Goal: Task Accomplishment & Management: Manage account settings

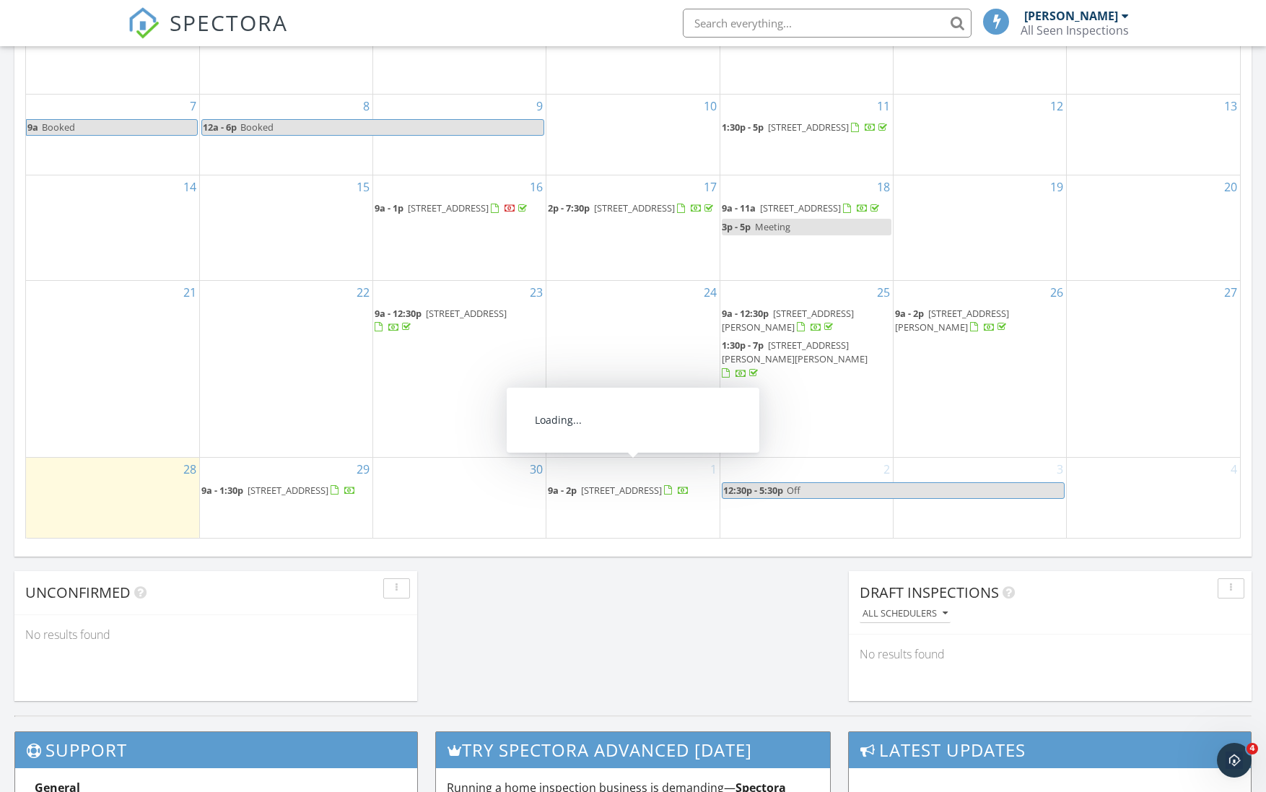
scroll to position [665, 0]
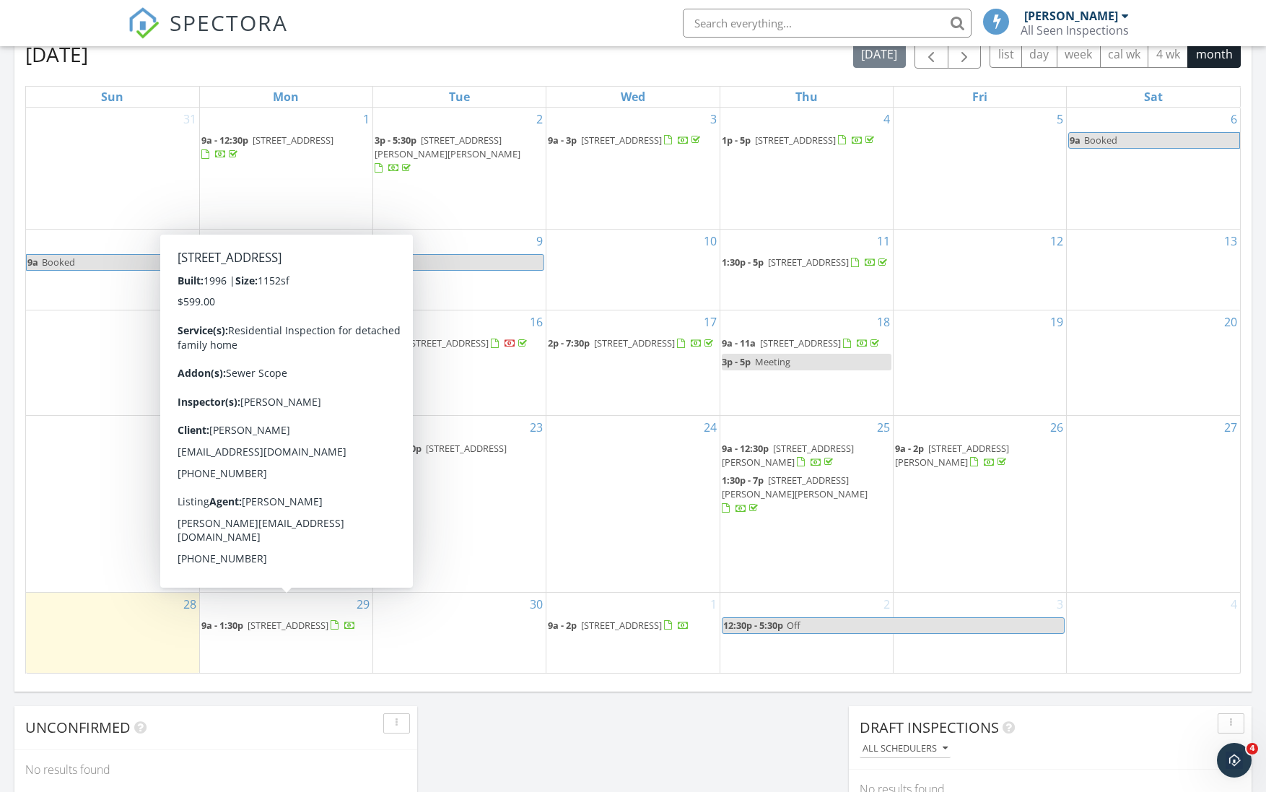
click at [465, 598] on div "30" at bounding box center [459, 633] width 172 height 80
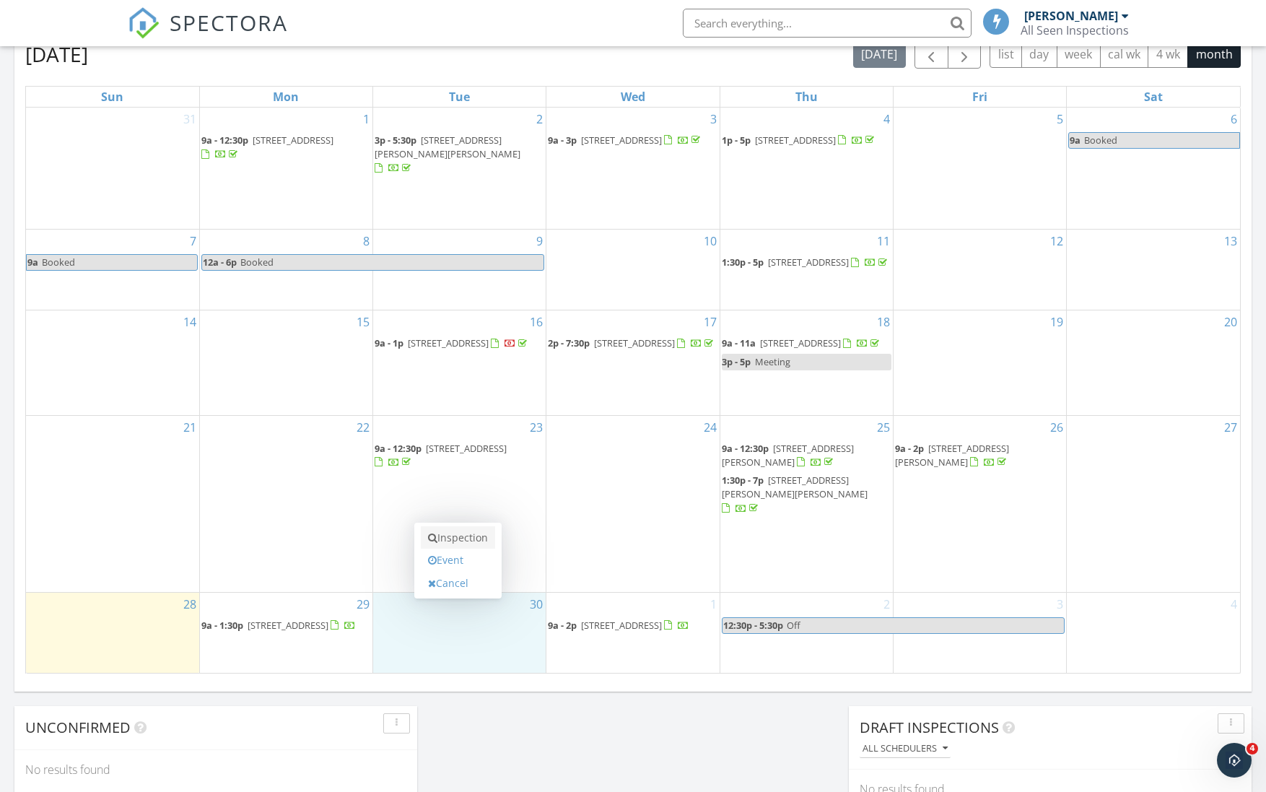
click at [466, 539] on link "Inspection" at bounding box center [458, 537] width 74 height 23
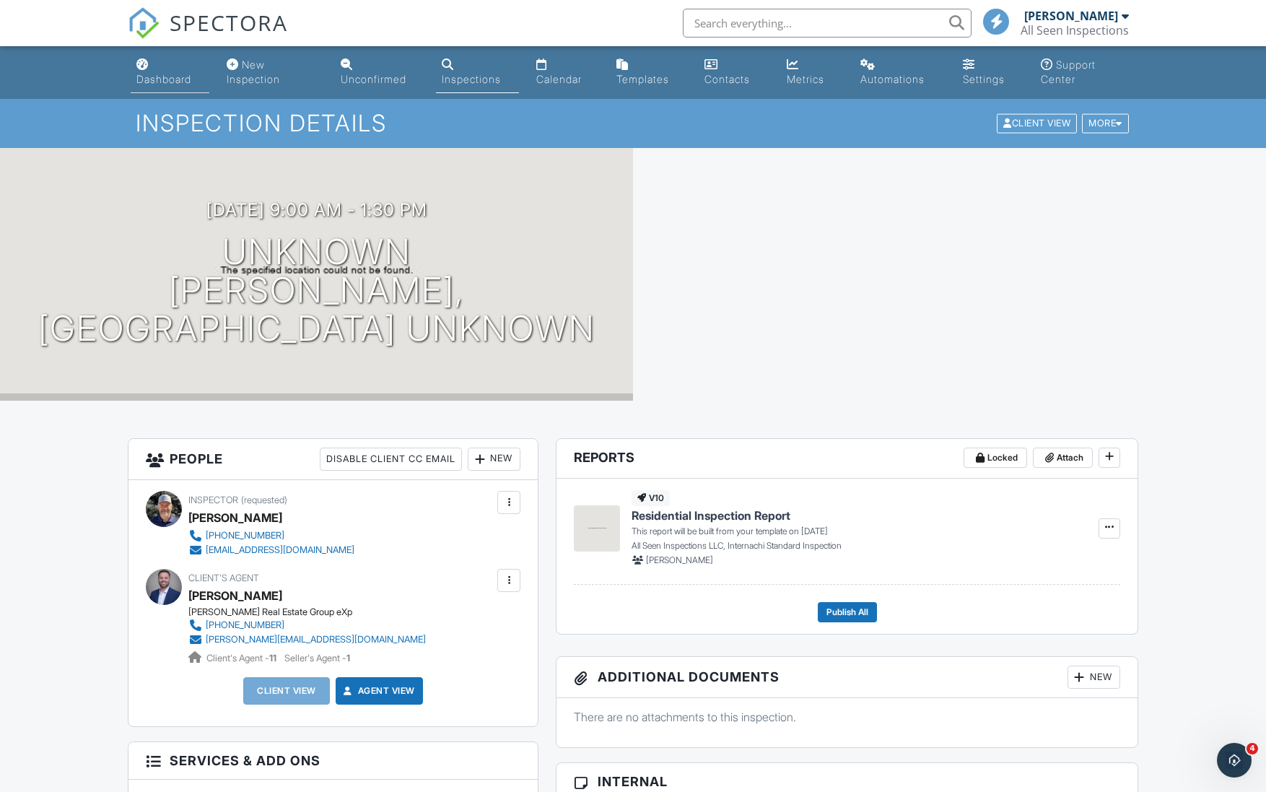
click at [157, 78] on div "Dashboard" at bounding box center [163, 79] width 55 height 12
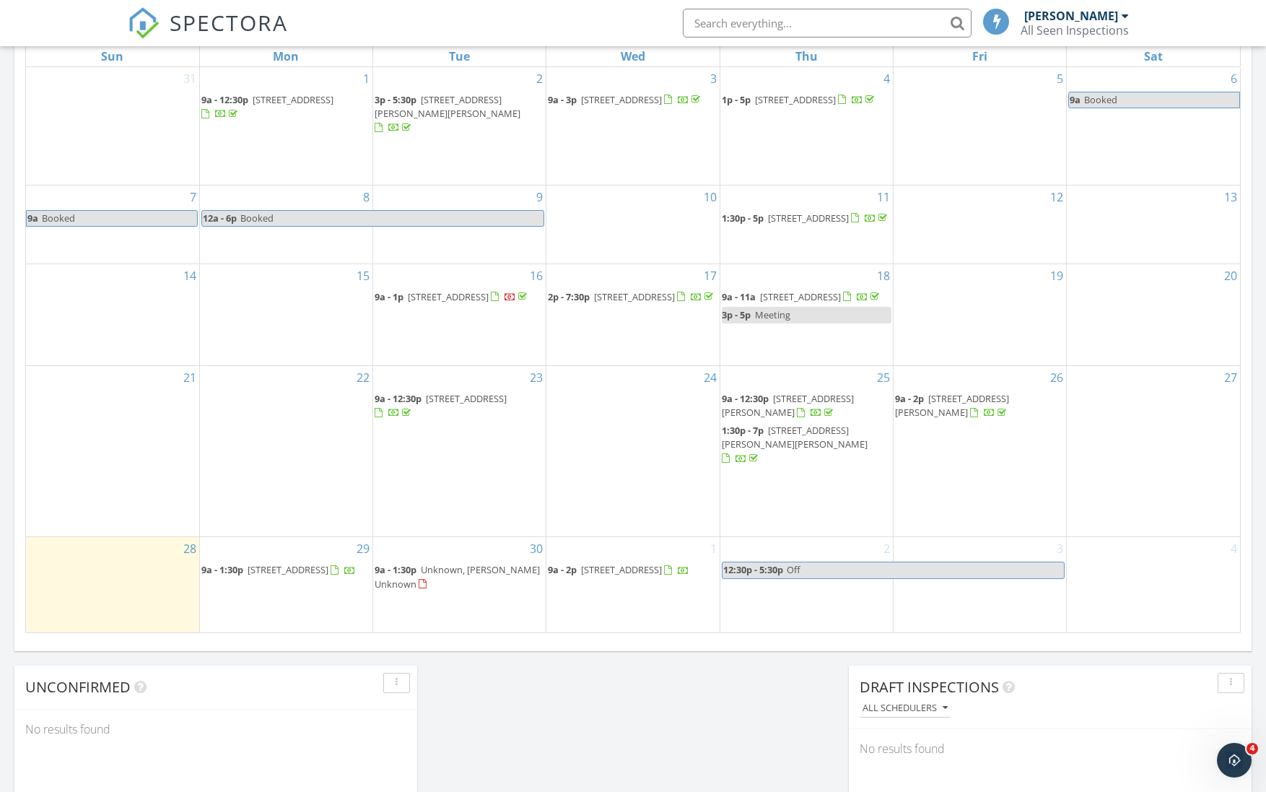
scroll to position [596, 0]
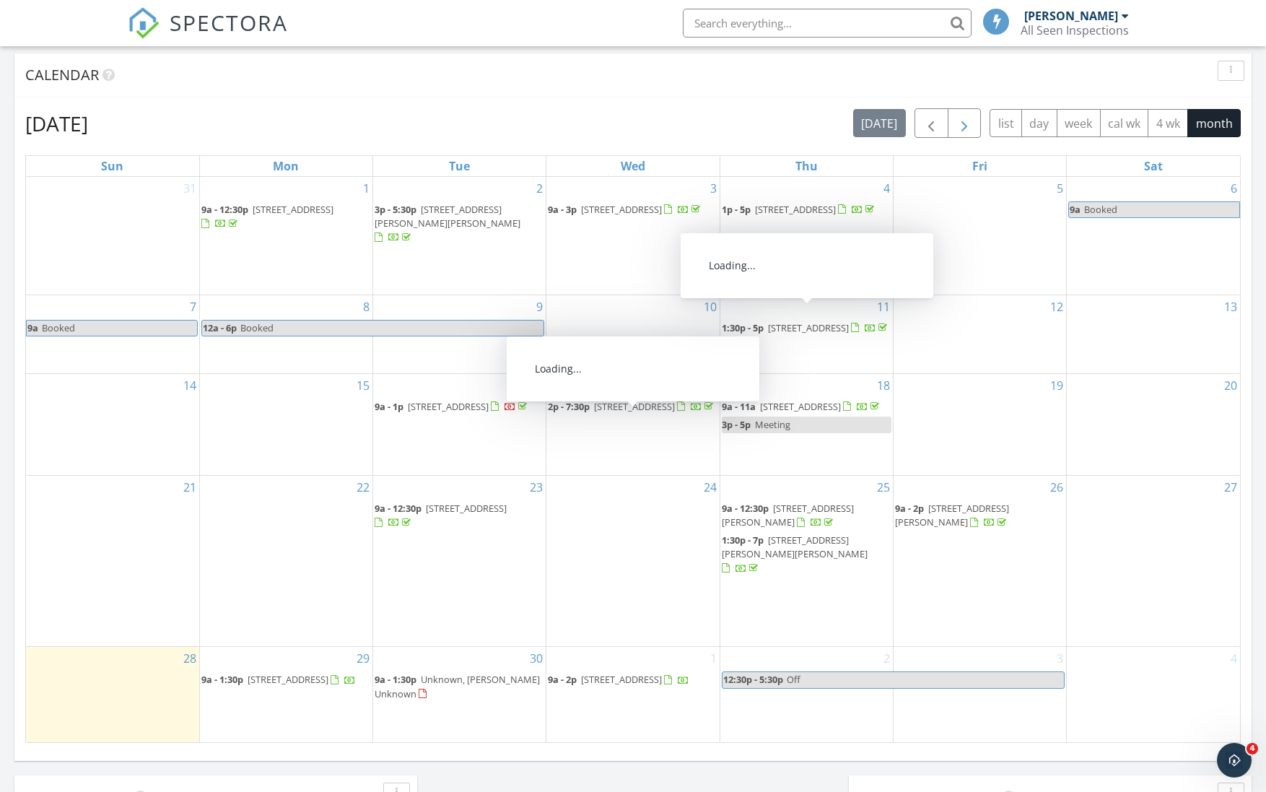
click at [974, 122] on button "button" at bounding box center [965, 123] width 34 height 30
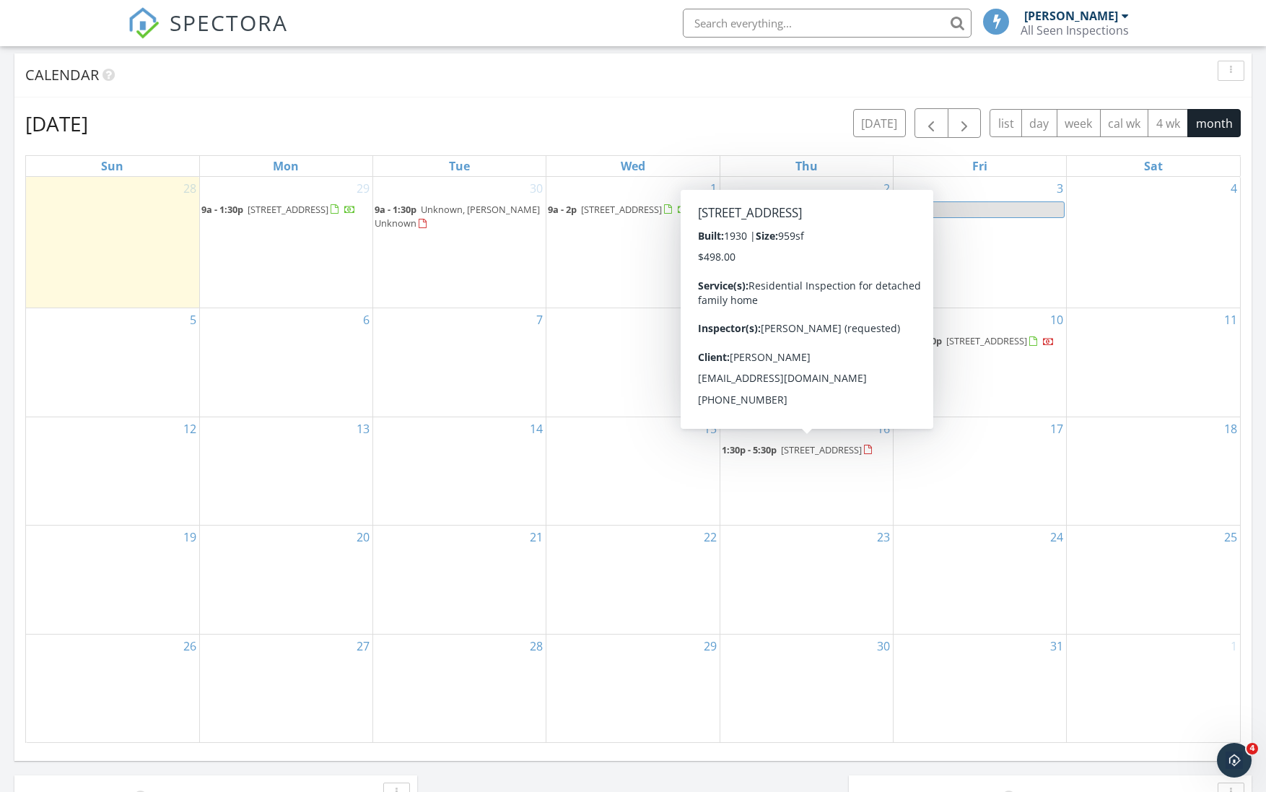
click at [826, 445] on span "428 Humboldt St, Fallon 89406" at bounding box center [821, 449] width 81 height 13
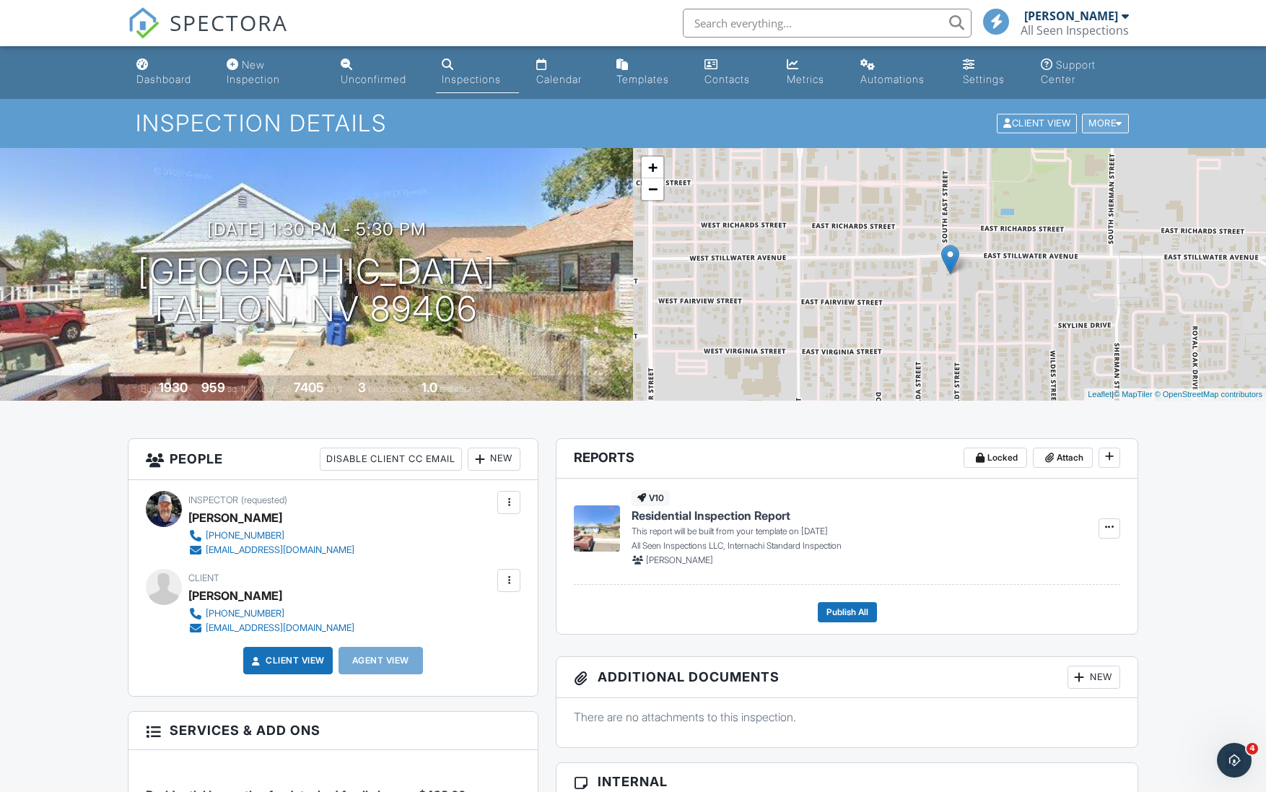
click at [1100, 123] on div "More" at bounding box center [1105, 123] width 47 height 19
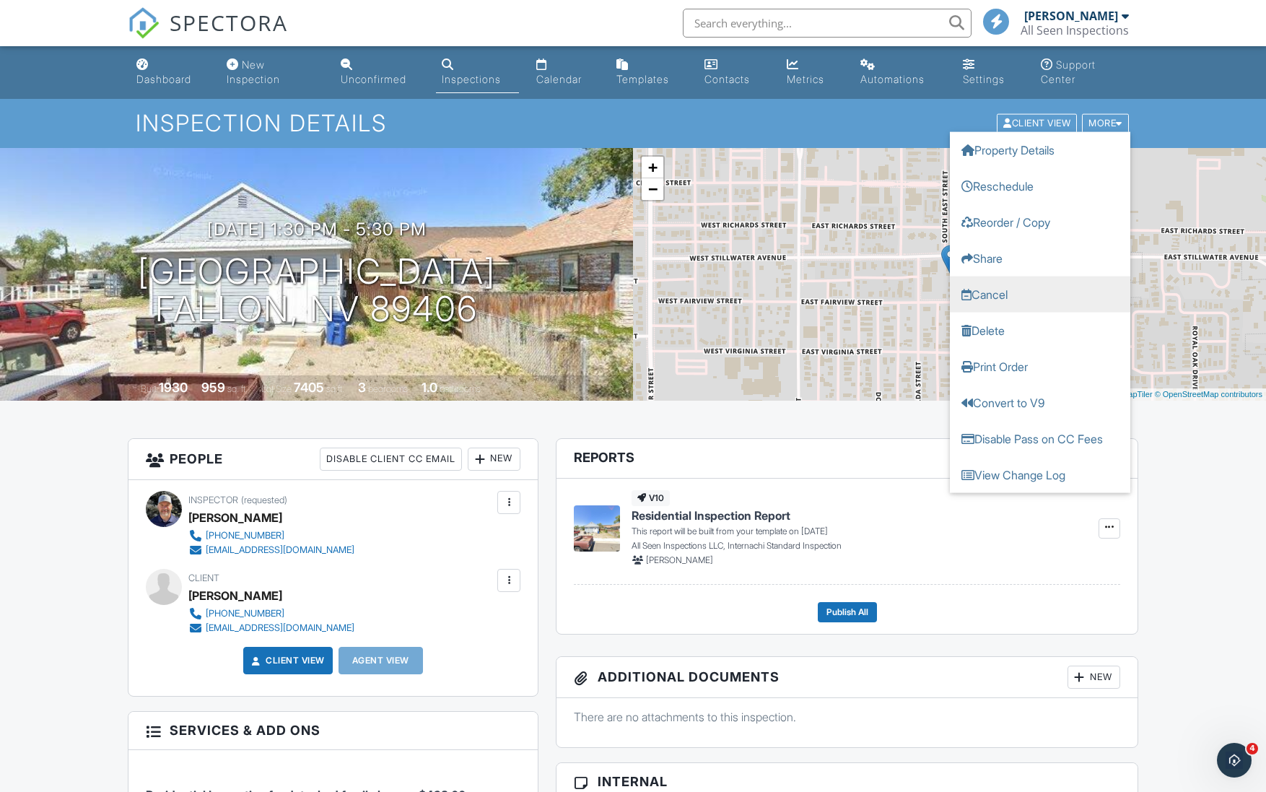
click at [990, 302] on link "Cancel" at bounding box center [1040, 294] width 180 height 36
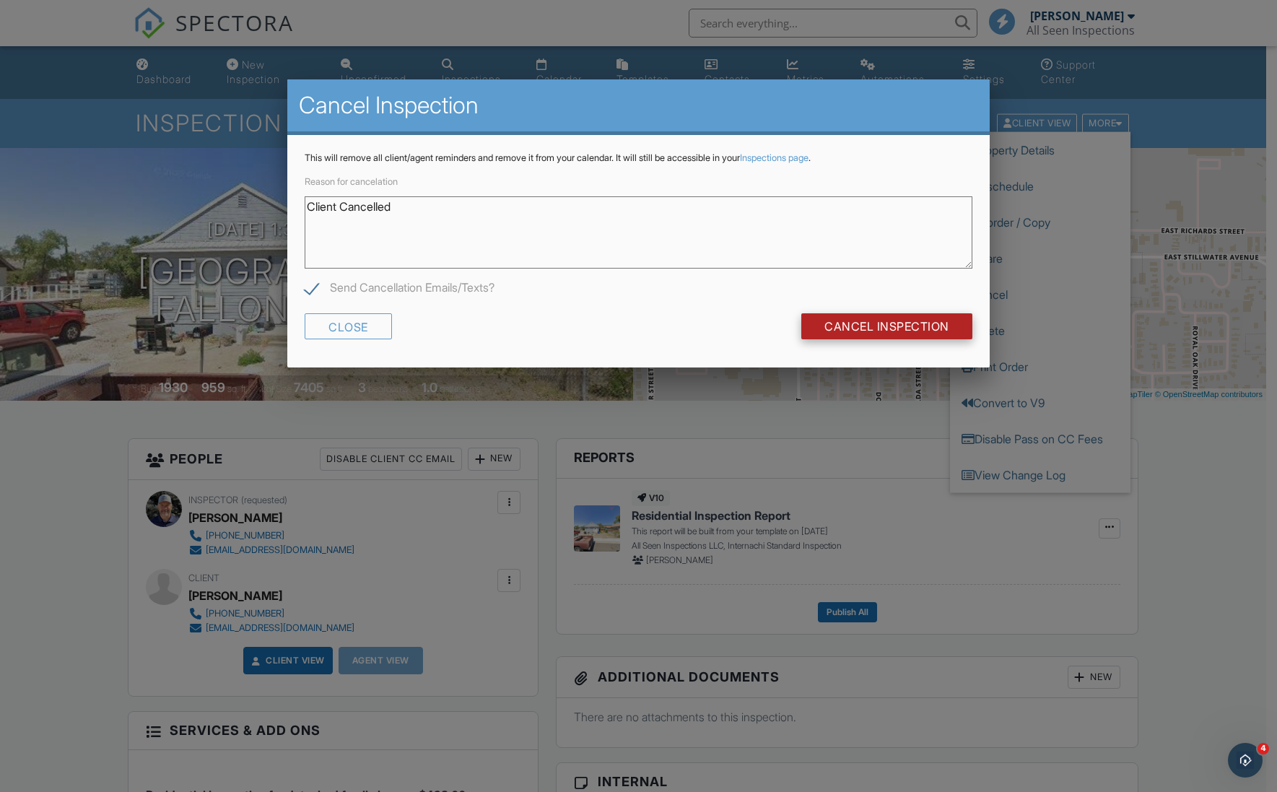
type textarea "Client Cancelled"
click at [883, 325] on input "Cancel Inspection" at bounding box center [886, 326] width 171 height 26
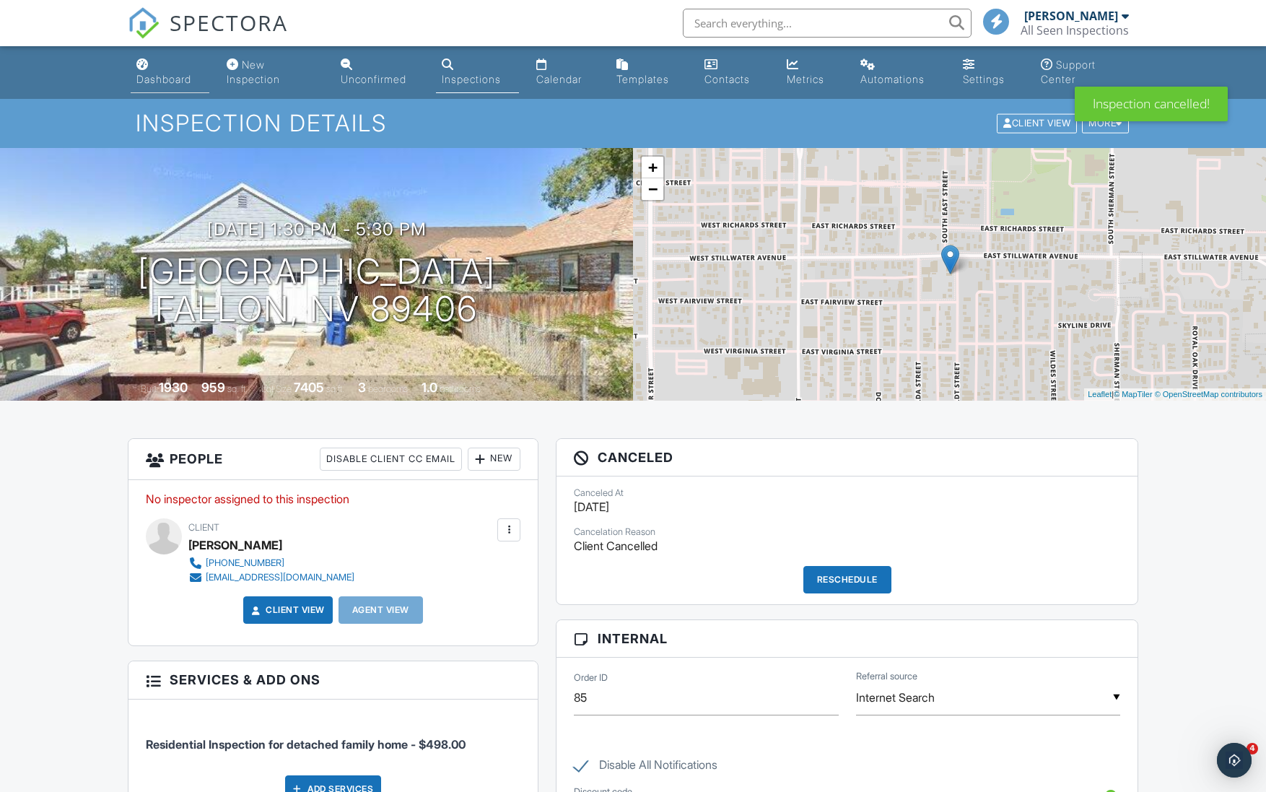
click at [162, 76] on div "Dashboard" at bounding box center [163, 79] width 55 height 12
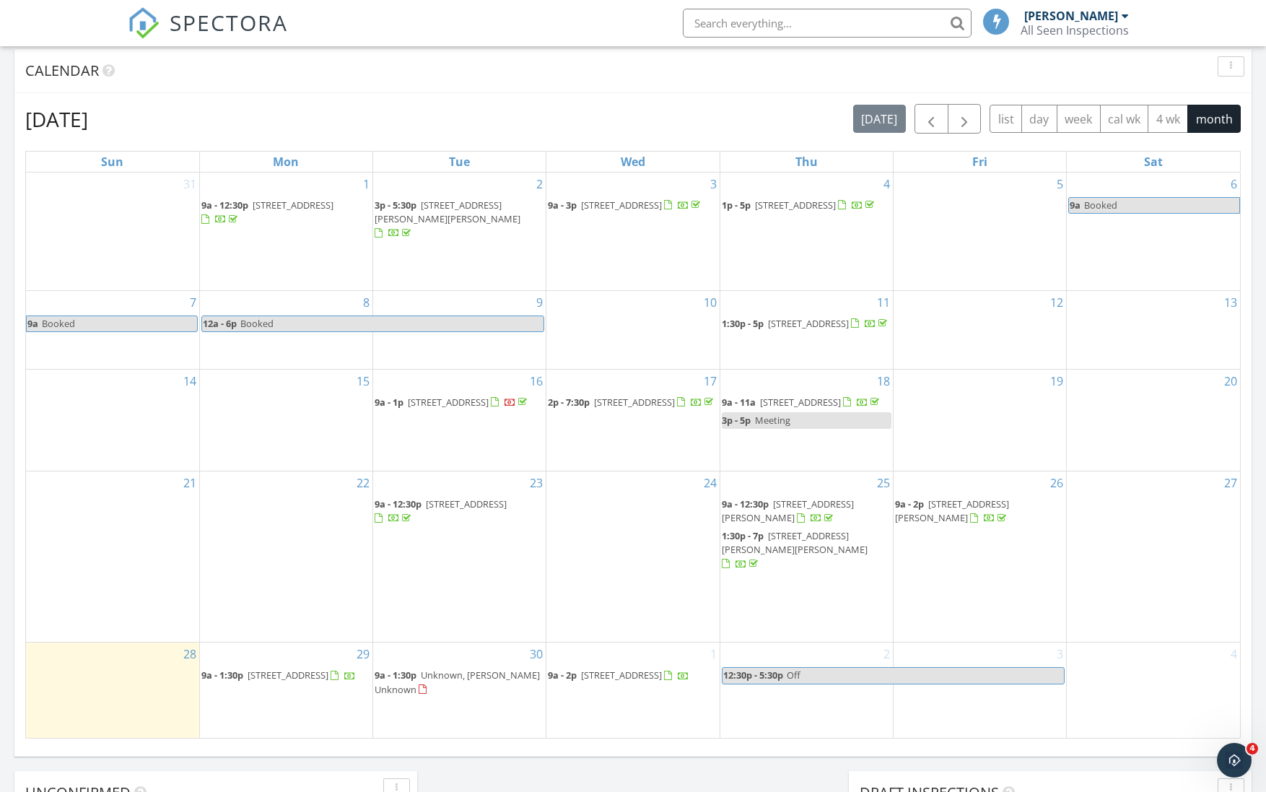
scroll to position [603, 0]
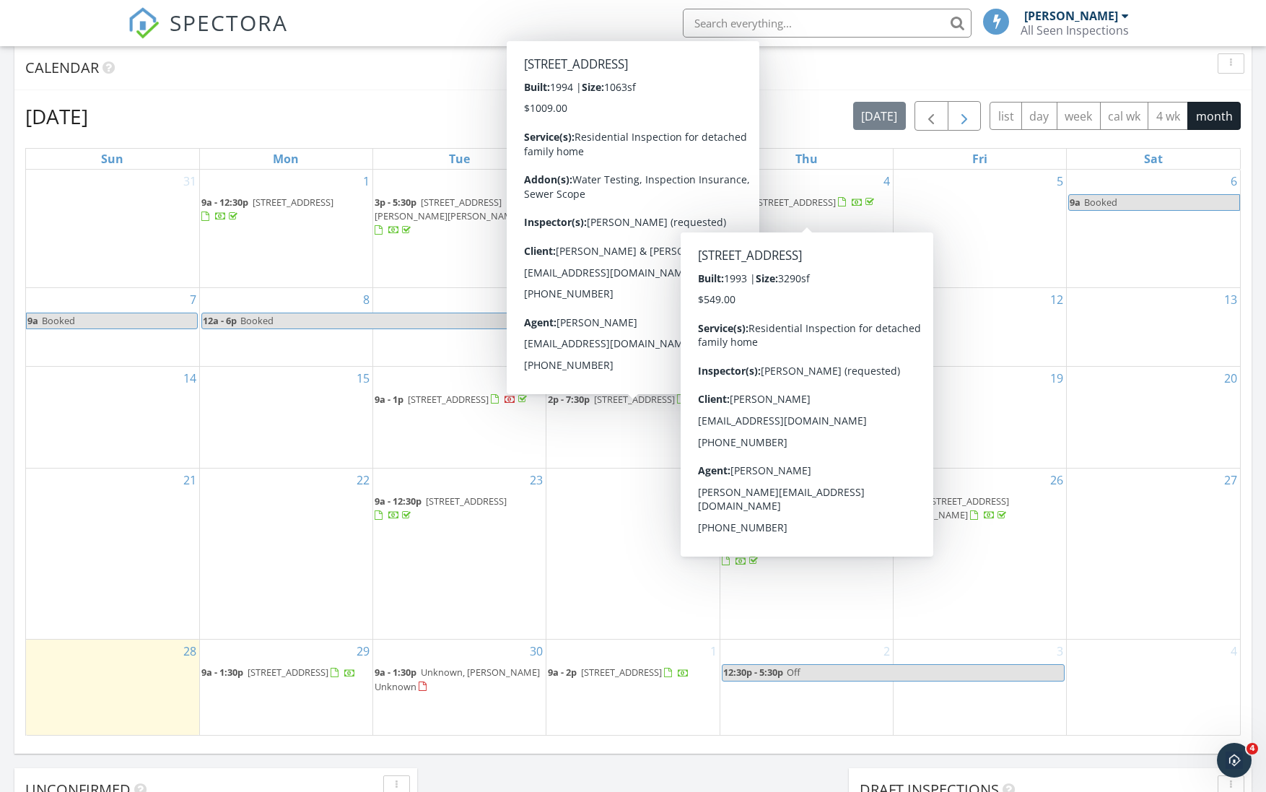
click at [969, 116] on span "button" at bounding box center [964, 116] width 17 height 17
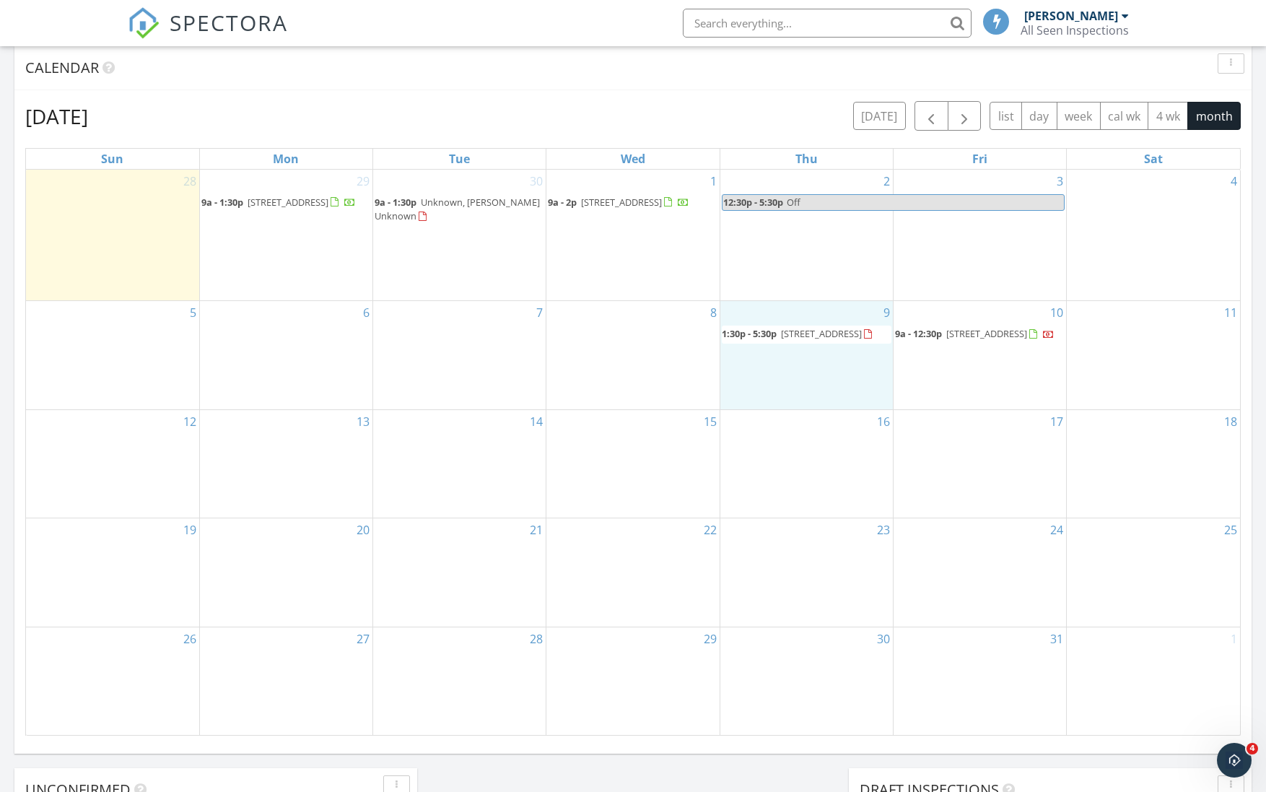
click at [821, 364] on div "9 1:30p - 5:30p [STREET_ADDRESS]" at bounding box center [806, 355] width 172 height 108
click at [811, 341] on link "Cancel" at bounding box center [805, 349] width 74 height 23
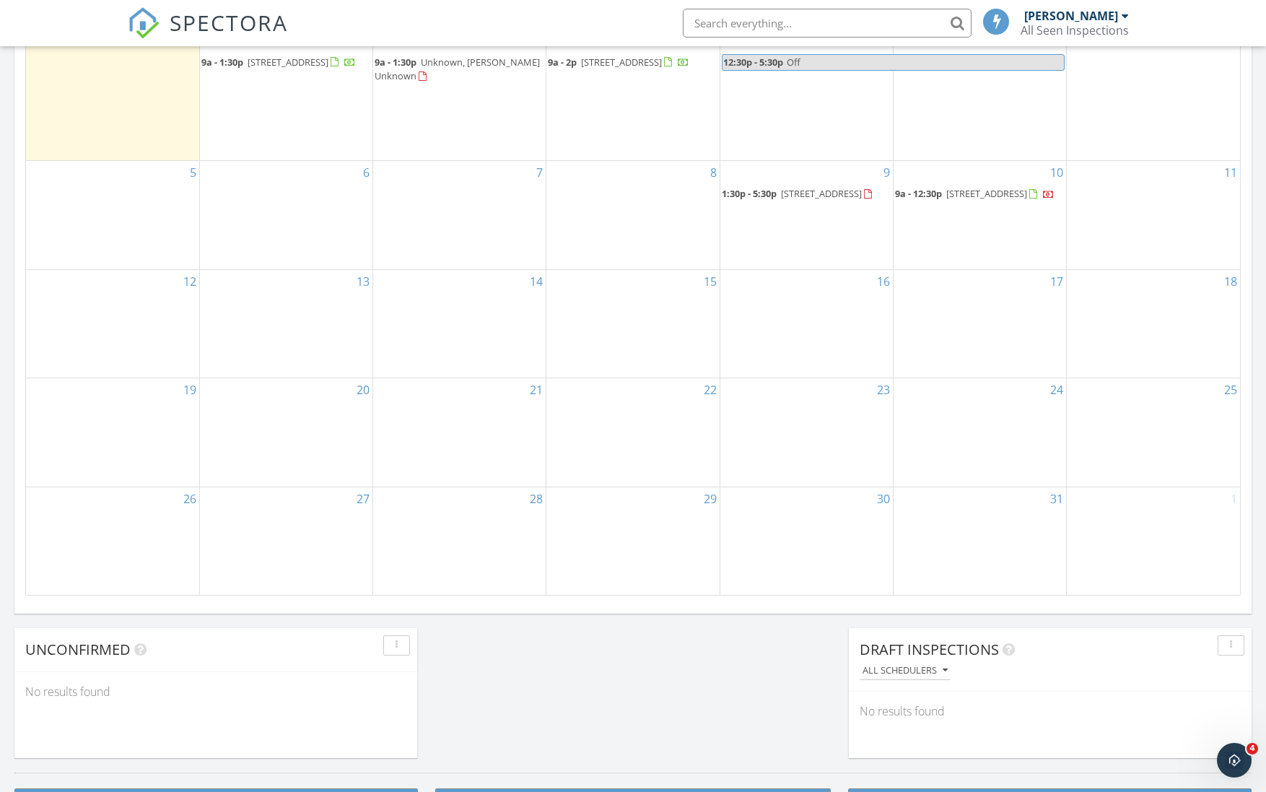
scroll to position [906, 0]
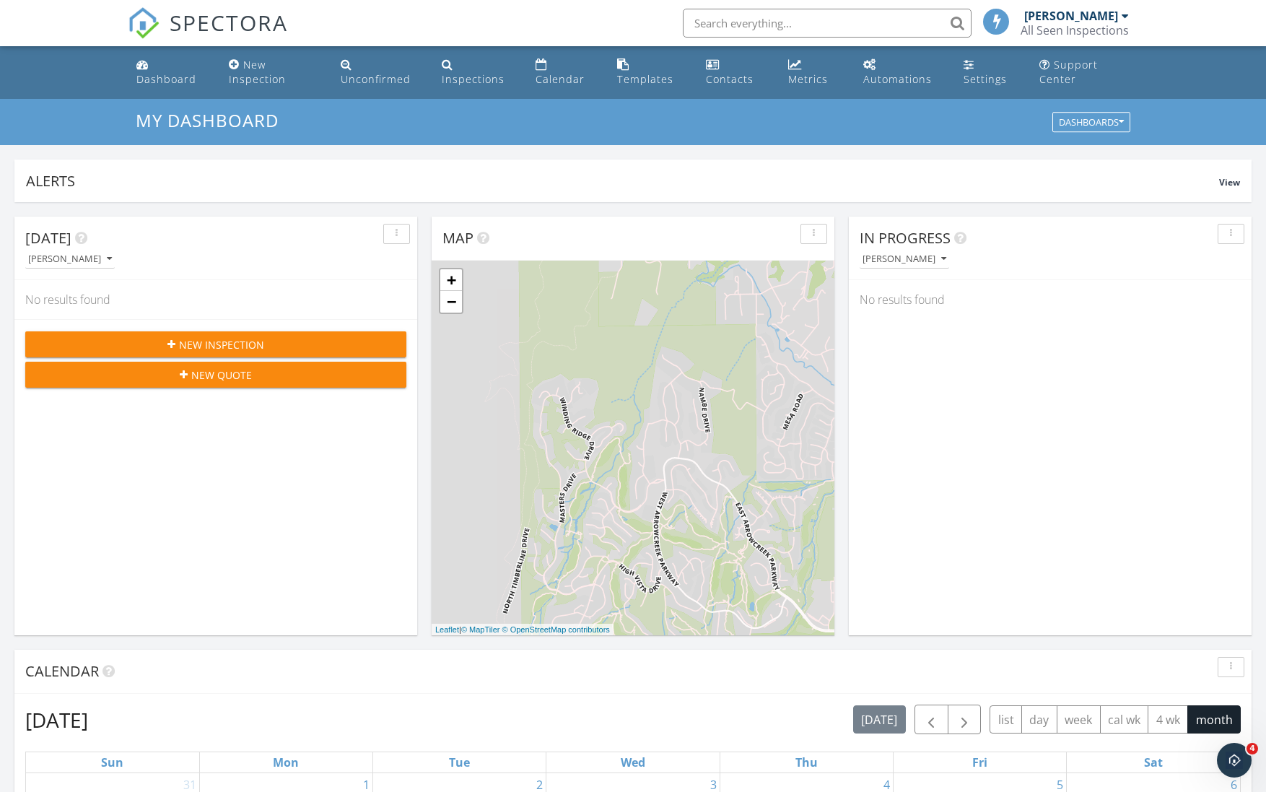
click at [995, 22] on span at bounding box center [996, 20] width 14 height 13
